Goal: Check status

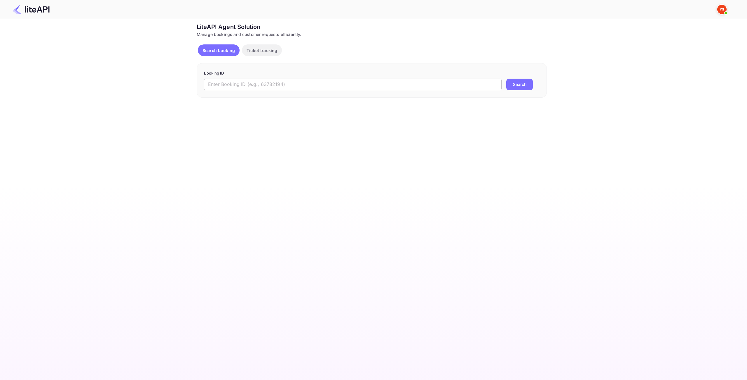
click at [247, 81] on input "text" at bounding box center [353, 85] width 298 height 12
paste input "9196669"
type input "9196669"
click at [525, 84] on button "Search" at bounding box center [520, 85] width 27 height 12
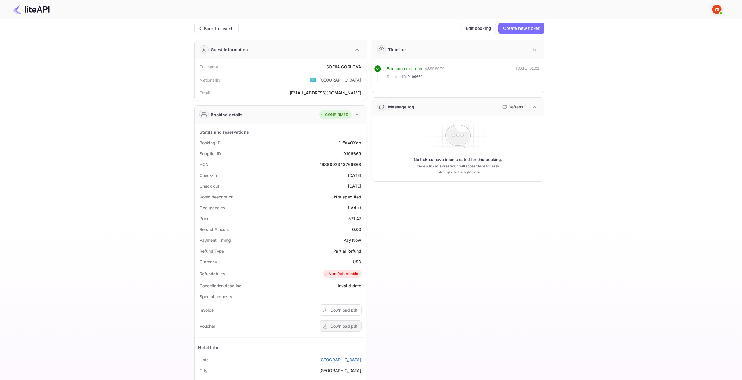
click at [352, 325] on div "Download pdf" at bounding box center [344, 326] width 27 height 6
